Goal: Transaction & Acquisition: Purchase product/service

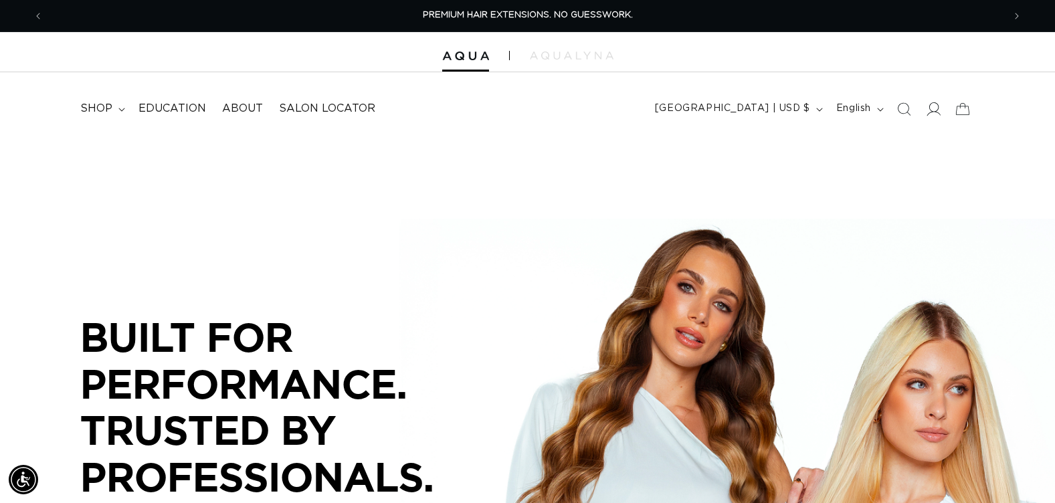
click at [936, 108] on icon at bounding box center [933, 109] width 14 height 14
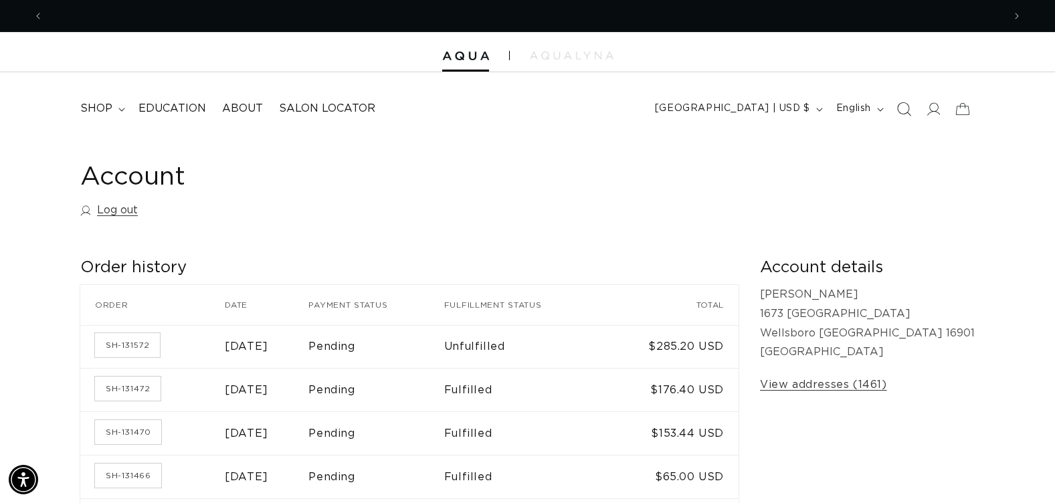
click at [903, 113] on icon "Search" at bounding box center [904, 109] width 14 height 14
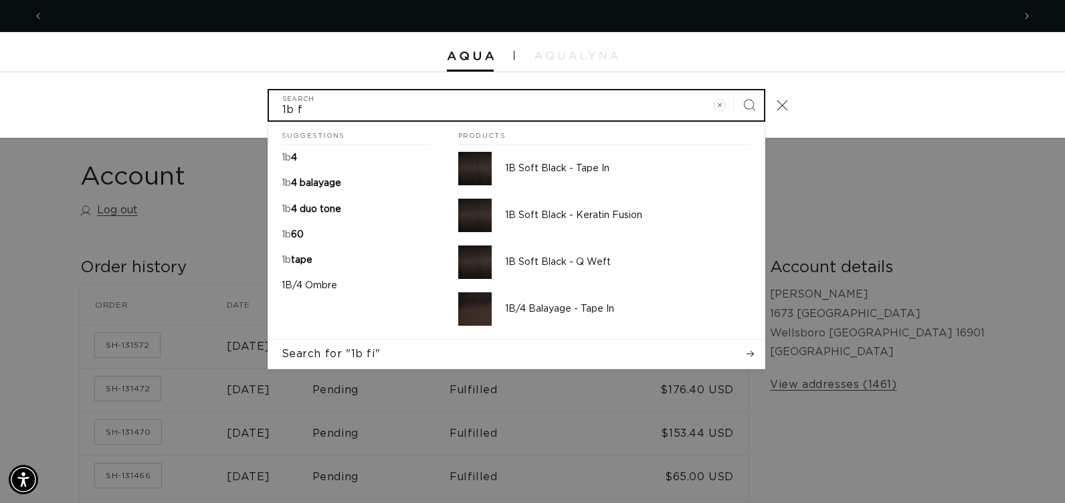
scroll to position [0, 1941]
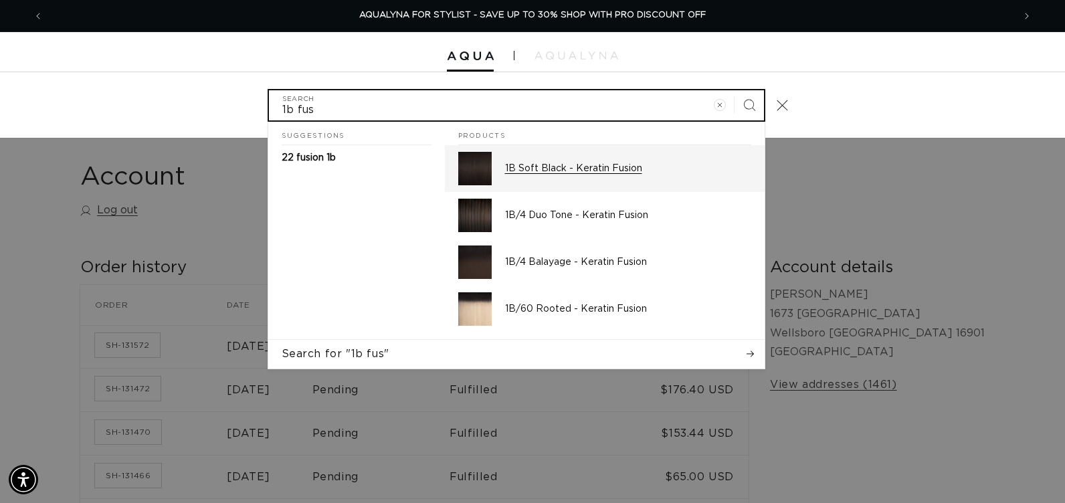
type input "1b fus"
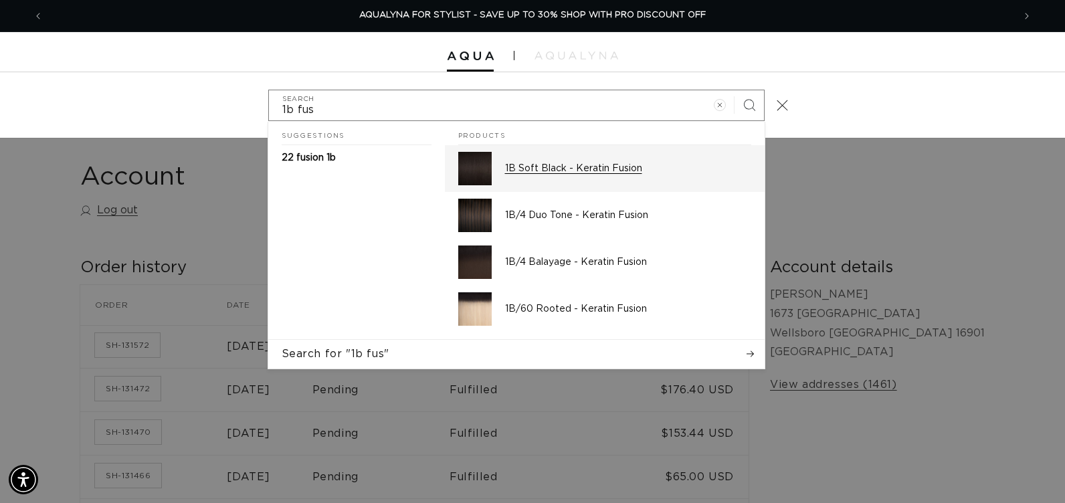
click at [533, 167] on p "1B Soft Black - Keratin Fusion" at bounding box center [628, 169] width 246 height 12
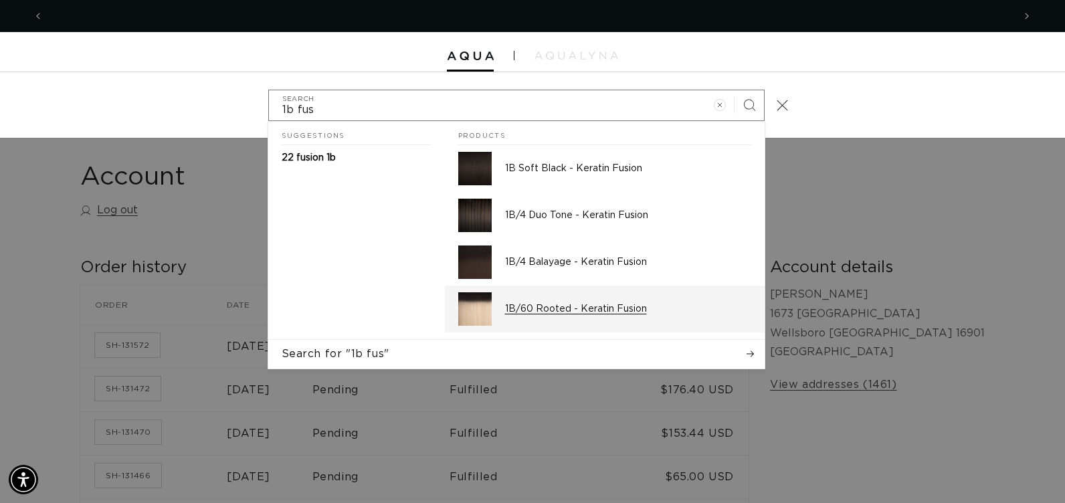
scroll to position [0, 0]
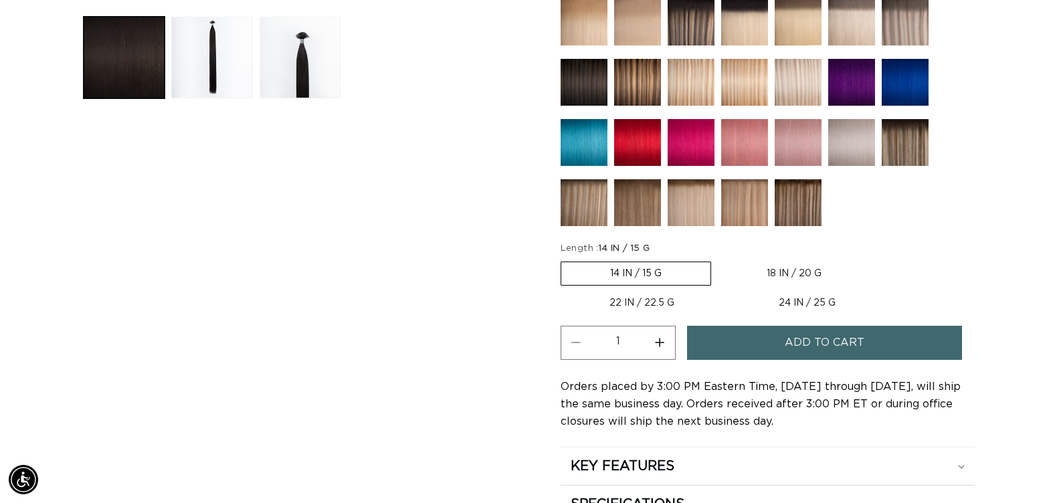
scroll to position [0, 960]
click at [659, 341] on button "Increase quantity for 1B Soft Black - Keratin Fusion" at bounding box center [660, 343] width 30 height 34
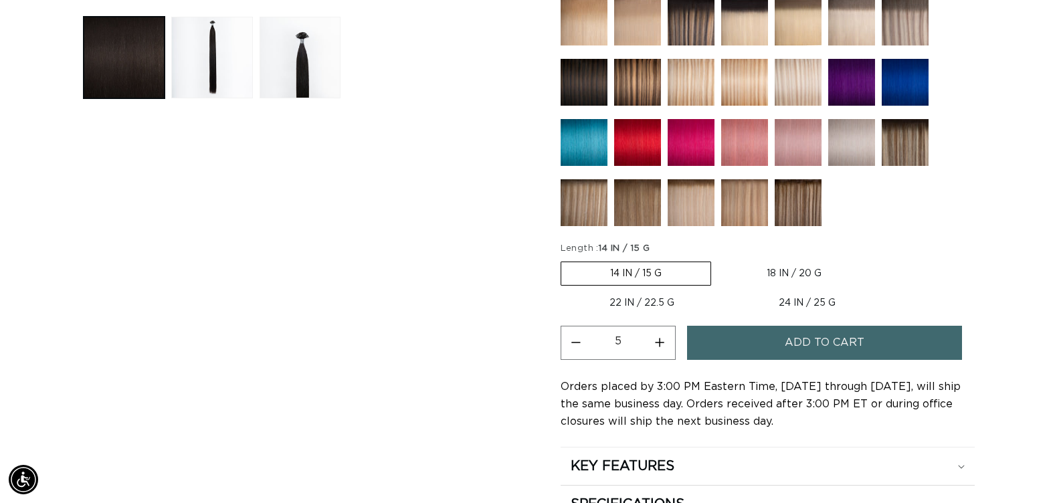
click at [659, 341] on button "Increase quantity for 1B Soft Black - Keratin Fusion" at bounding box center [660, 343] width 30 height 34
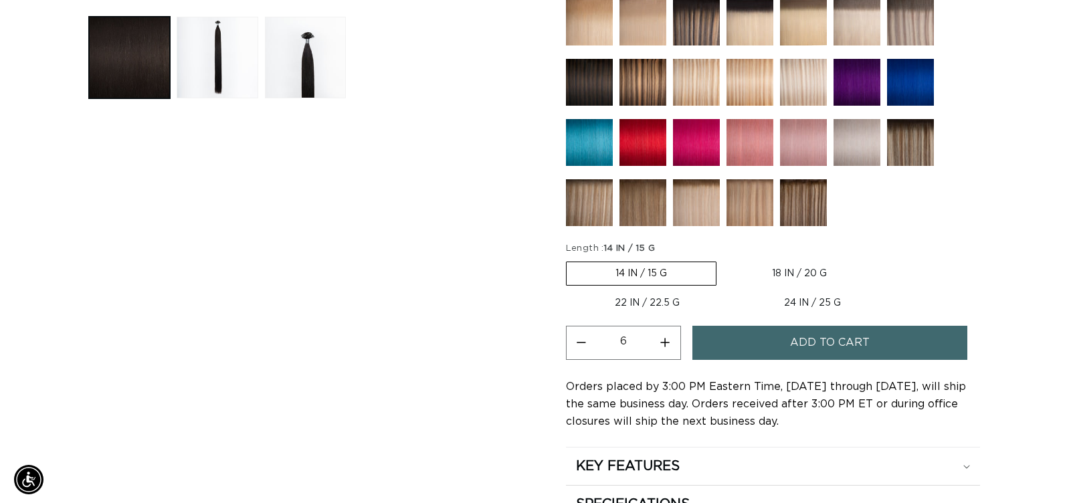
scroll to position [0, 1921]
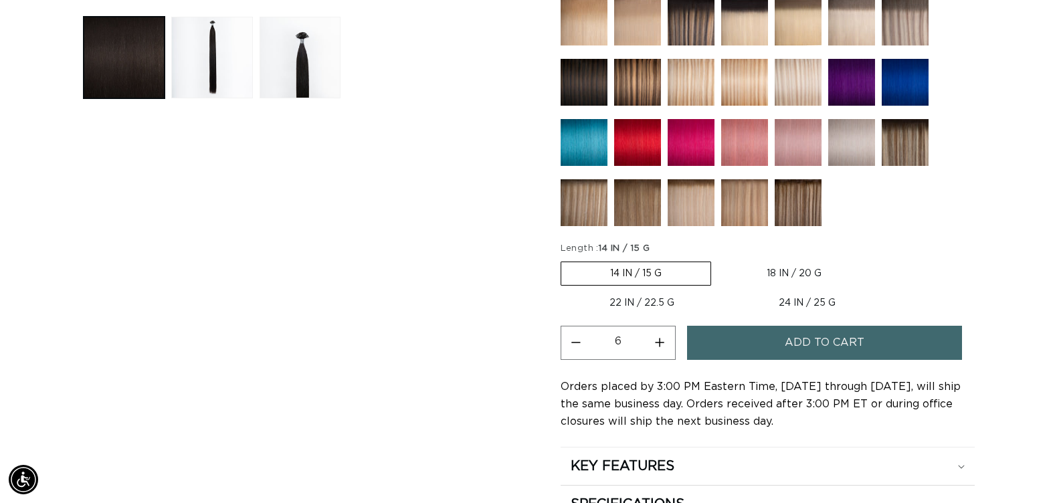
click at [574, 342] on button "Decrease quantity for 1B Soft Black - Keratin Fusion" at bounding box center [576, 343] width 30 height 34
type input "5"
click at [763, 349] on button "Add to cart" at bounding box center [824, 343] width 275 height 34
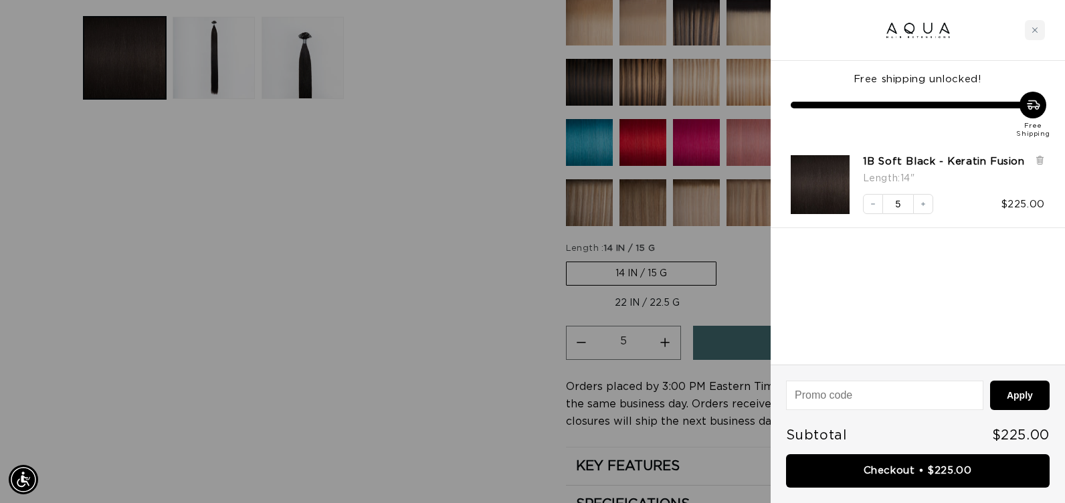
scroll to position [0, 970]
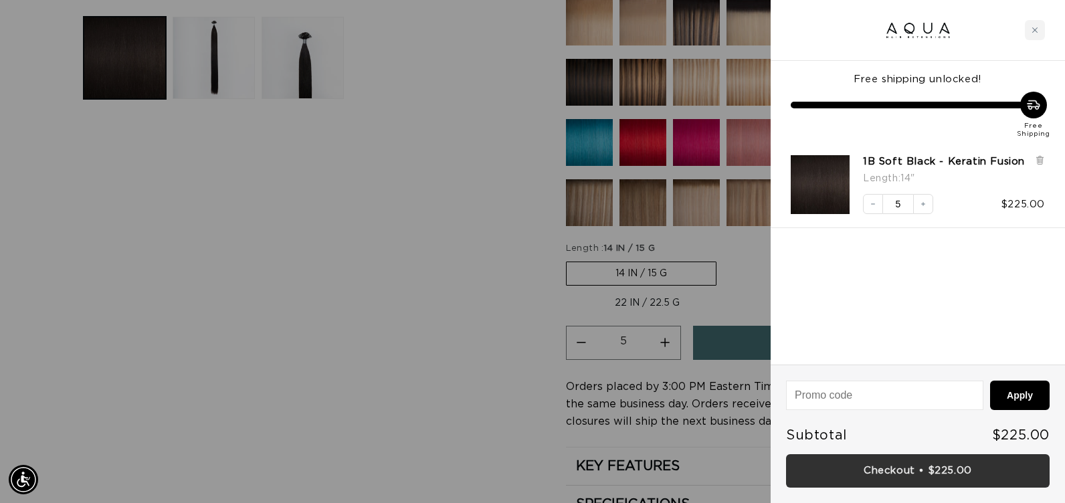
click at [822, 471] on link "Checkout • $225.00" at bounding box center [918, 471] width 264 height 34
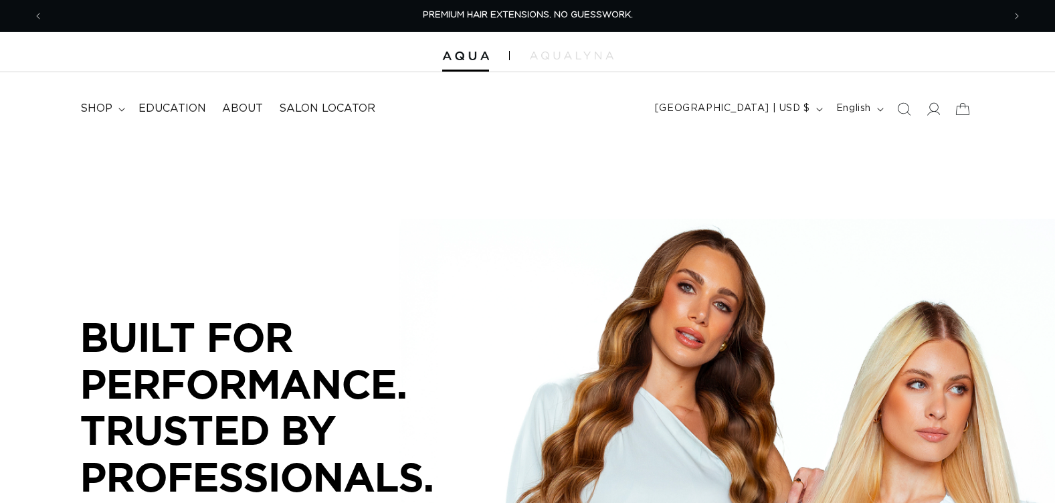
click at [907, 111] on icon "Search" at bounding box center [903, 108] width 13 height 13
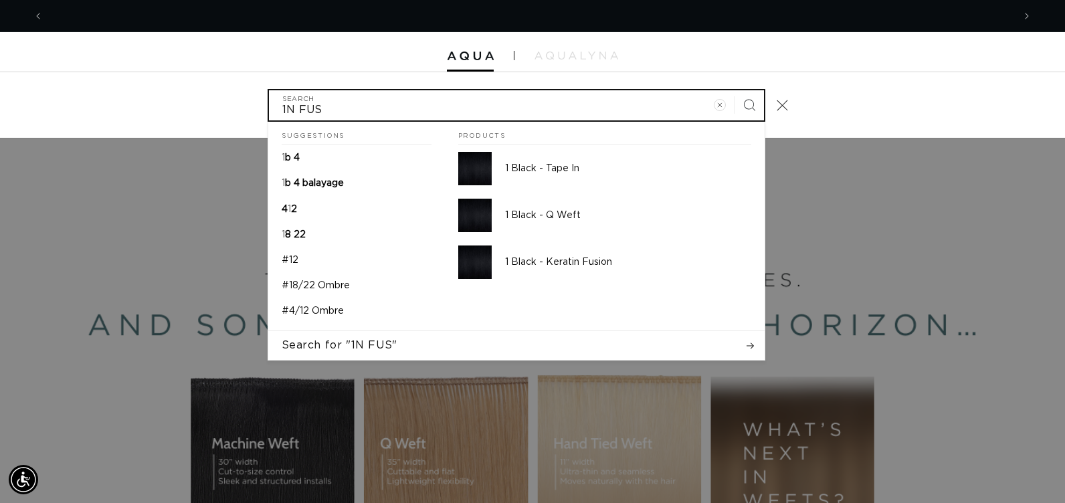
scroll to position [0, 1941]
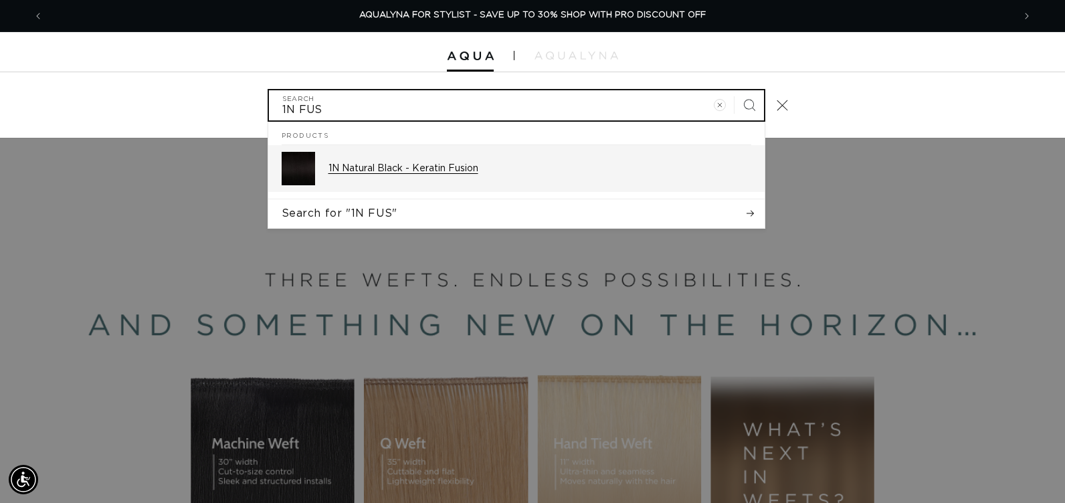
type input "1N FUS"
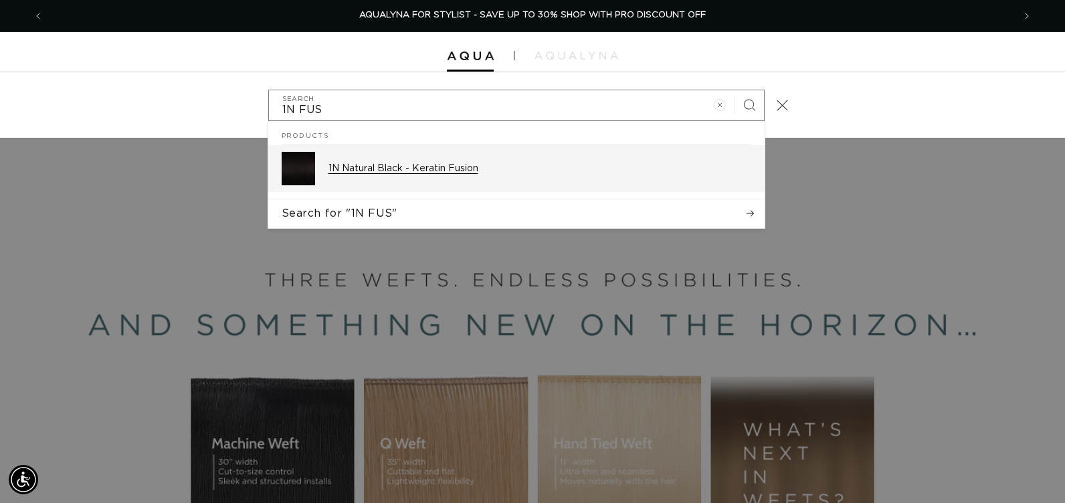
click at [474, 173] on p "1N Natural Black - Keratin Fusion" at bounding box center [540, 169] width 423 height 12
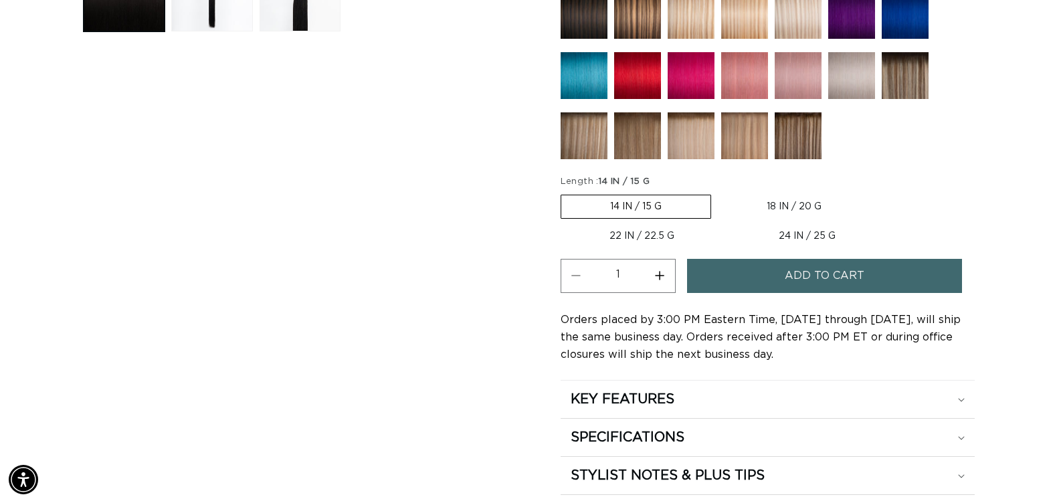
scroll to position [0, 960]
click at [645, 234] on label "22 IN / 22.5 G Variant sold out or unavailable" at bounding box center [642, 236] width 163 height 23
click at [877, 193] on input "22 IN / 22.5 G Variant sold out or unavailable" at bounding box center [877, 192] width 1 height 1
radio input "true"
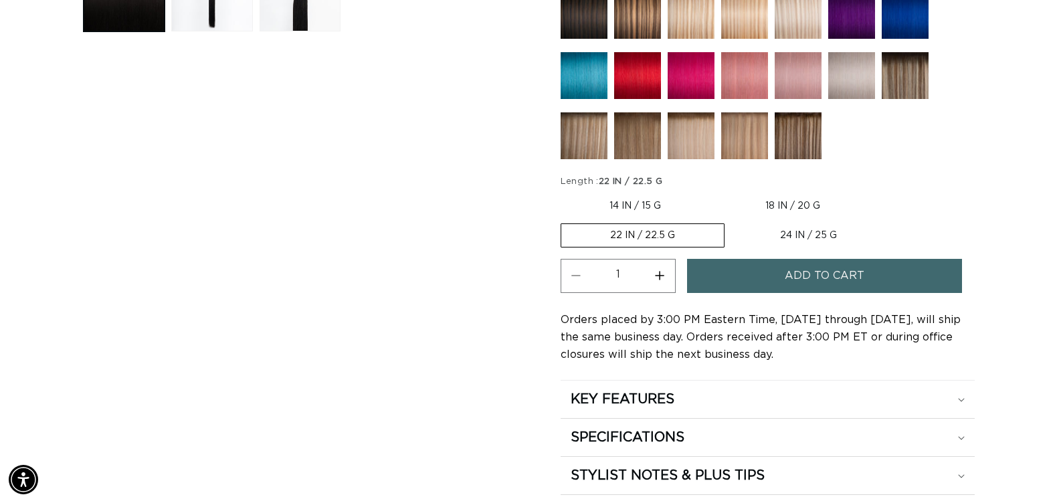
click at [661, 276] on button "Increase quantity for 1N Natural Black - Keratin Fusion" at bounding box center [660, 276] width 30 height 34
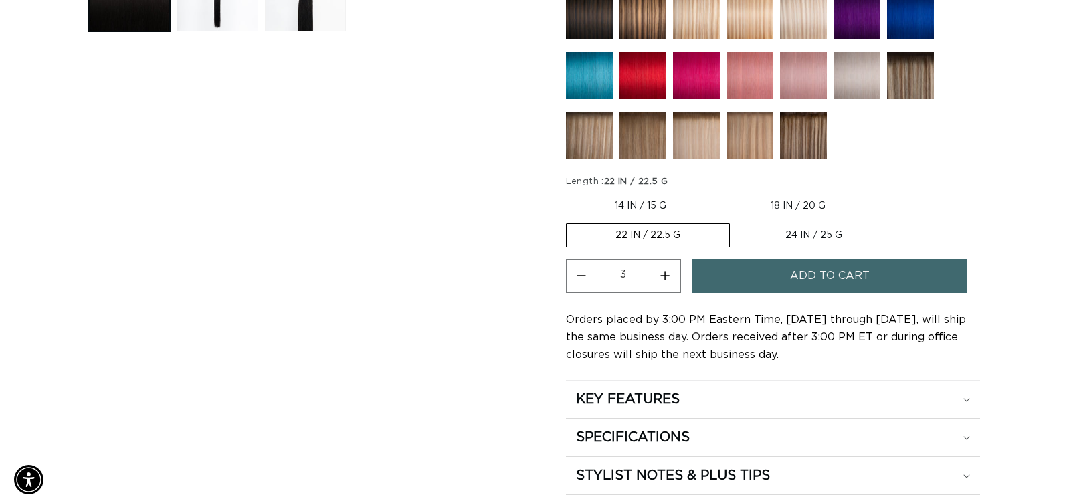
scroll to position [0, 0]
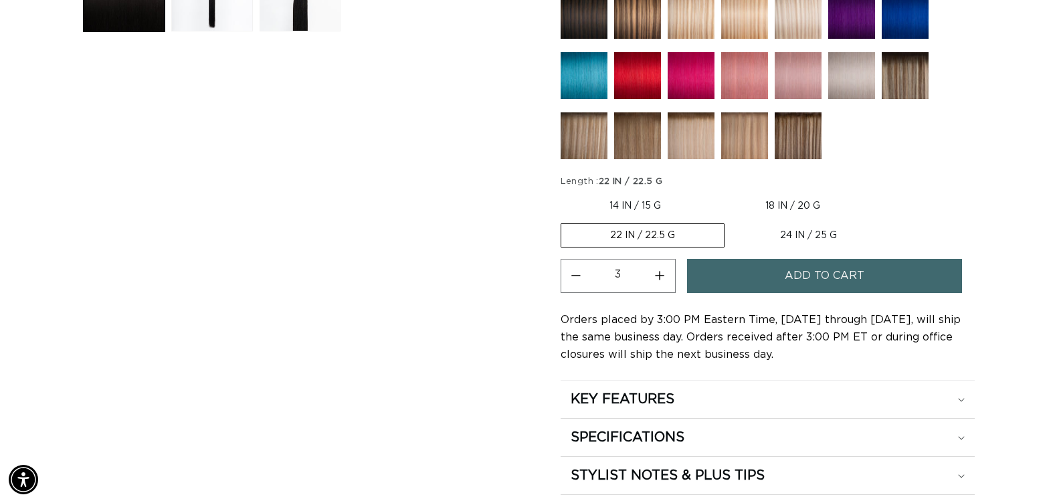
click at [661, 276] on button "Increase quantity for 1N Natural Black - Keratin Fusion" at bounding box center [660, 276] width 30 height 34
type input "4"
click at [725, 275] on button "Add to cart" at bounding box center [824, 276] width 275 height 34
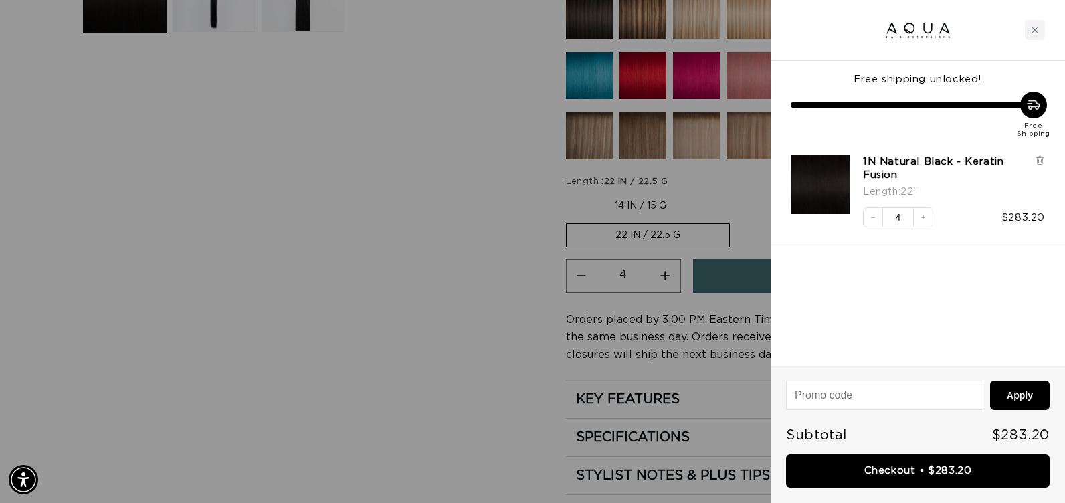
scroll to position [0, 1941]
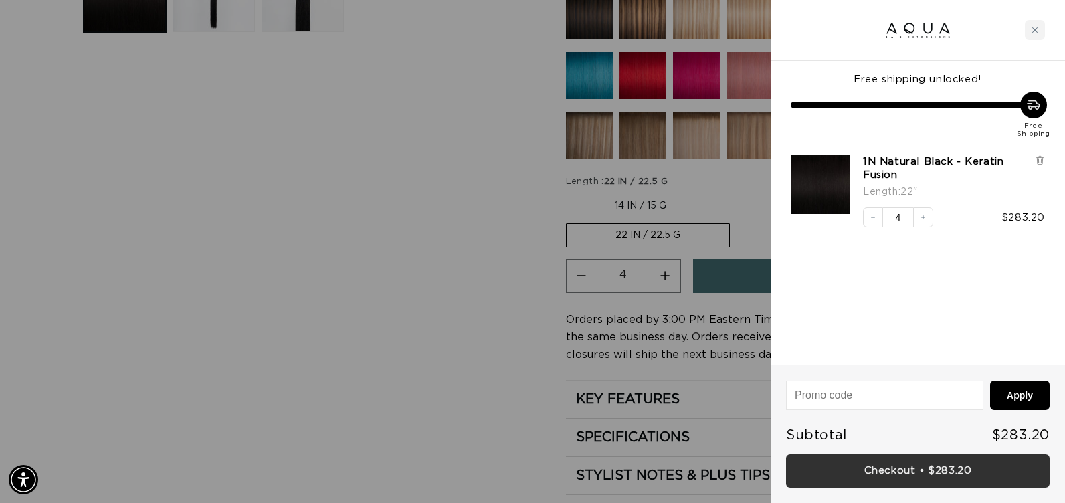
click at [895, 476] on link "Checkout • $283.20" at bounding box center [918, 471] width 264 height 34
